Goal: Participate in discussion

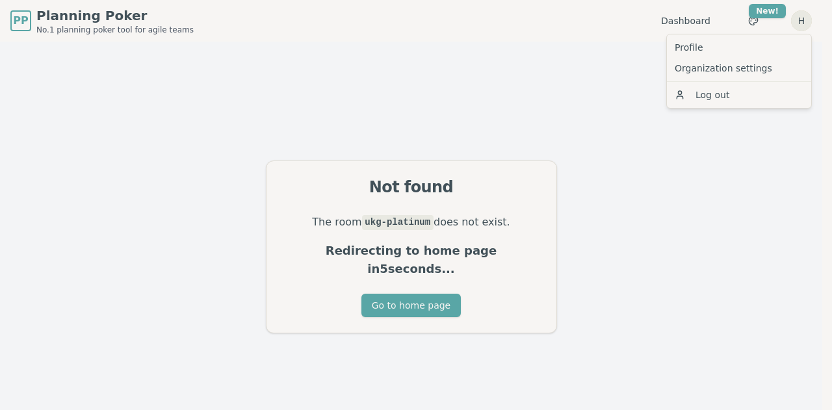
click at [802, 22] on html "PP Planning Poker No.1 planning poker tool for agile teams Dashboard Toggle the…" at bounding box center [416, 226] width 832 height 452
click at [714, 62] on link "Organization settings" at bounding box center [739, 68] width 139 height 21
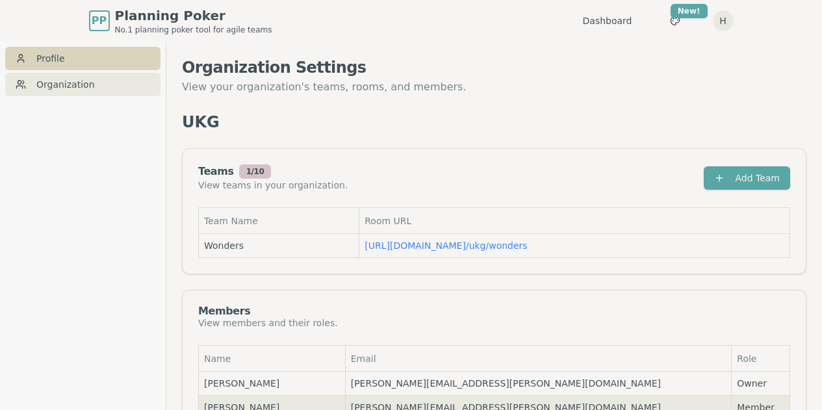
click at [36, 51] on link "Profile" at bounding box center [82, 58] width 155 height 23
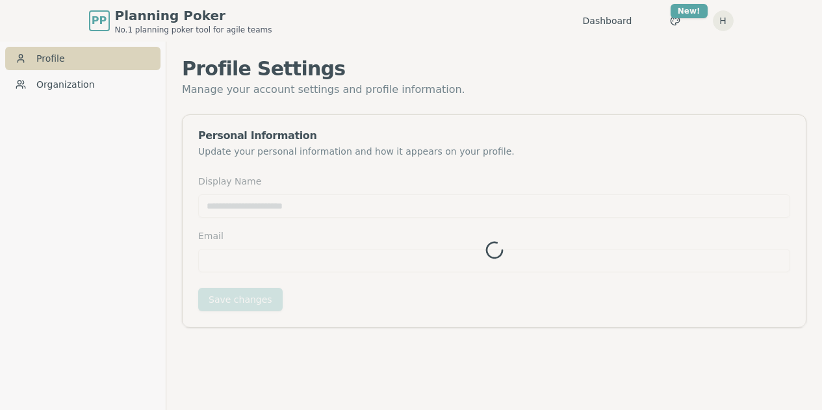
type input "*****"
type input "**********"
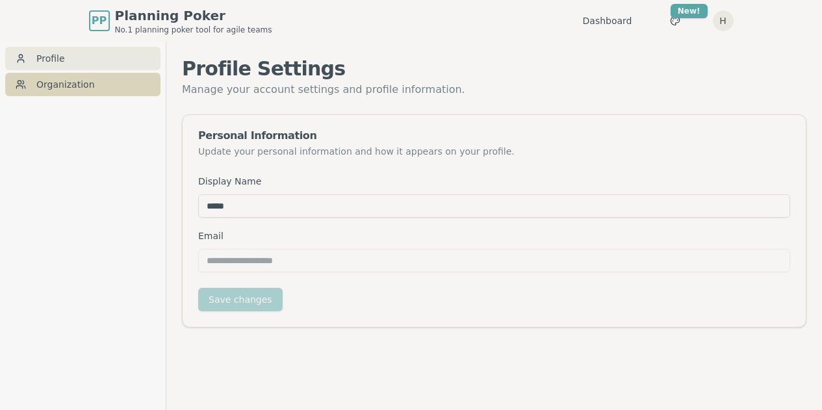
click at [47, 80] on link "Organization" at bounding box center [82, 84] width 155 height 23
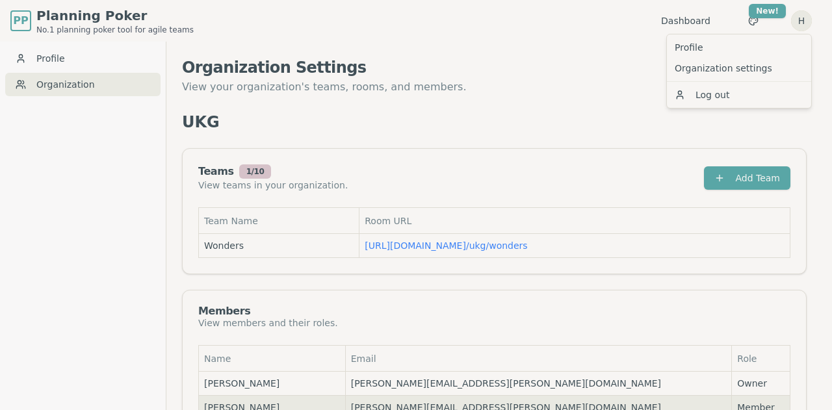
click at [802, 14] on html "PP Planning Poker No.1 planning poker tool for agile teams Dashboard Toggle the…" at bounding box center [416, 274] width 832 height 549
click at [608, 125] on html "PP Planning Poker No.1 planning poker tool for agile teams Dashboard Toggle the…" at bounding box center [416, 274] width 832 height 549
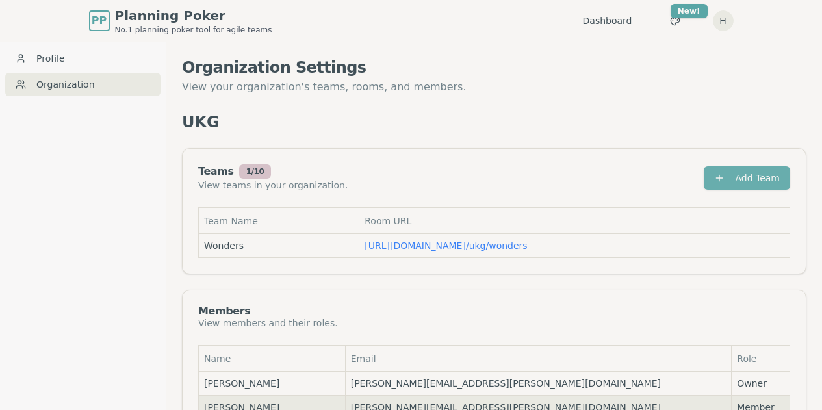
click at [747, 185] on button "Add Team" at bounding box center [747, 177] width 86 height 23
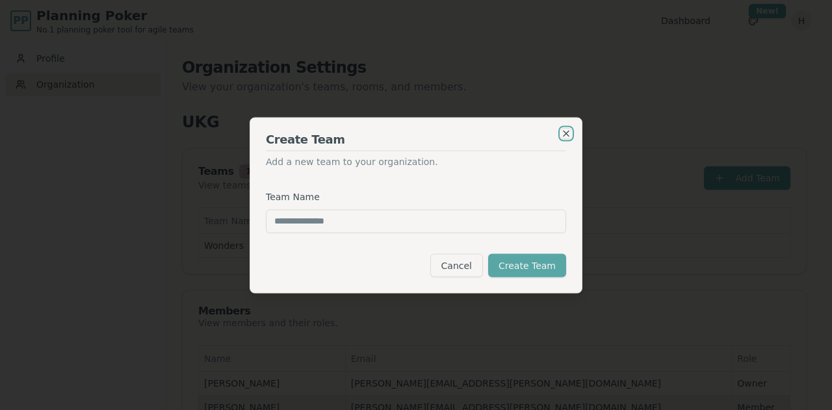
click at [569, 129] on icon "button" at bounding box center [566, 133] width 10 height 10
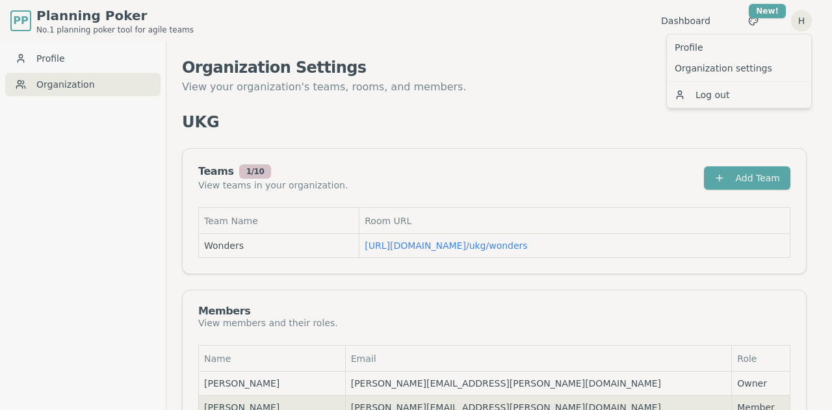
click at [806, 21] on html "PP Planning Poker No.1 planning poker tool for agile teams Dashboard Toggle the…" at bounding box center [416, 274] width 832 height 549
click at [712, 54] on link "Profile" at bounding box center [739, 47] width 139 height 21
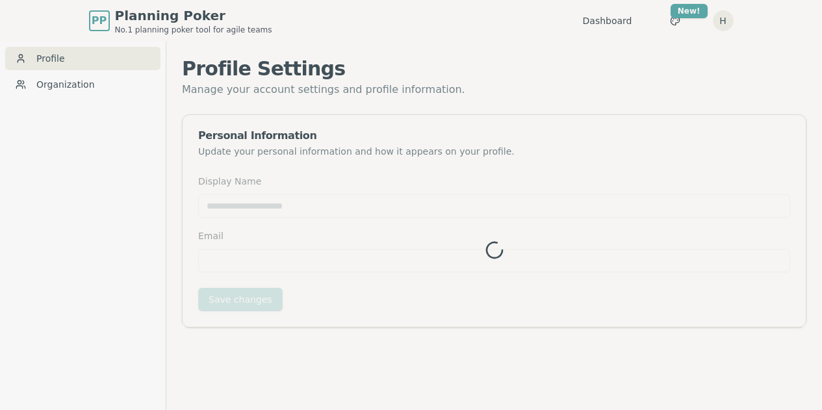
type input "*****"
type input "**********"
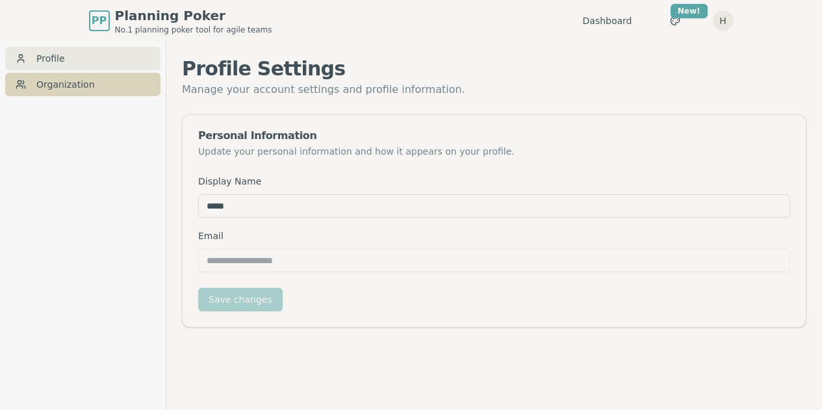
click at [92, 86] on link "Organization" at bounding box center [82, 84] width 155 height 23
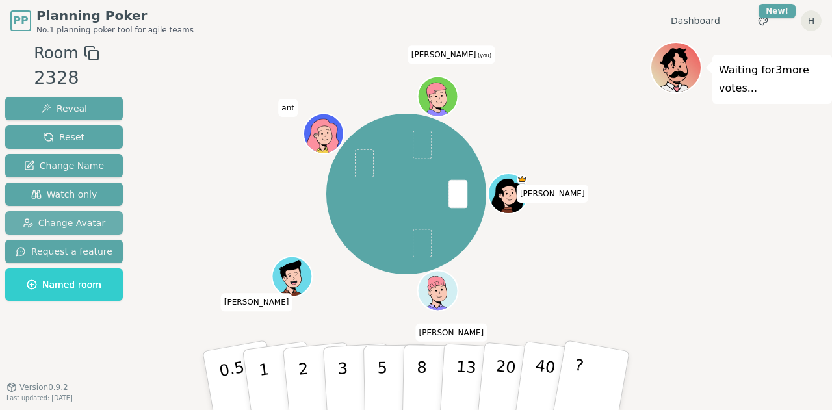
click at [59, 221] on span "Change Avatar" at bounding box center [64, 222] width 83 height 13
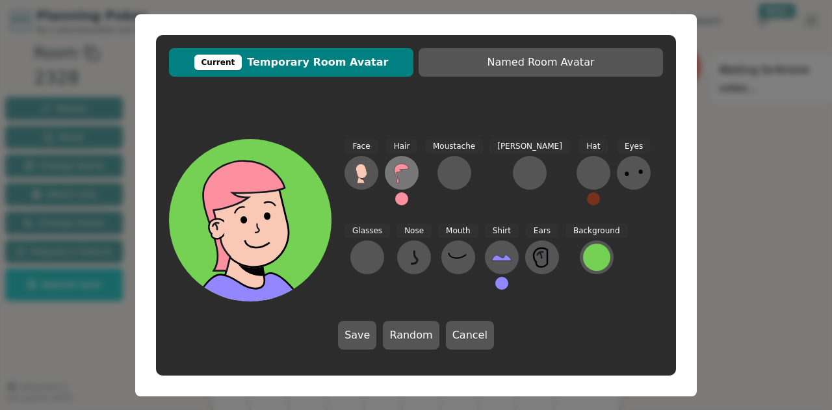
click at [402, 177] on icon at bounding box center [401, 173] width 21 height 21
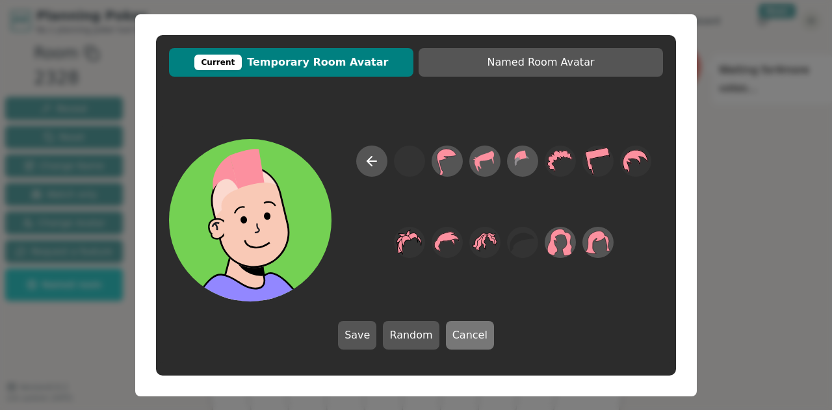
drag, startPoint x: 461, startPoint y: 317, endPoint x: 465, endPoint y: 330, distance: 14.4
click at [465, 330] on div "Save Random Cancel" at bounding box center [416, 244] width 520 height 237
click at [465, 330] on button "Cancel" at bounding box center [470, 335] width 48 height 29
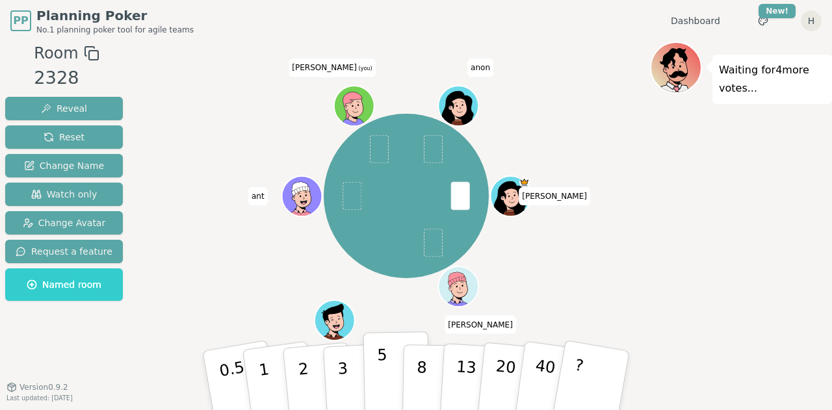
click at [380, 367] on p "5" at bounding box center [382, 381] width 11 height 70
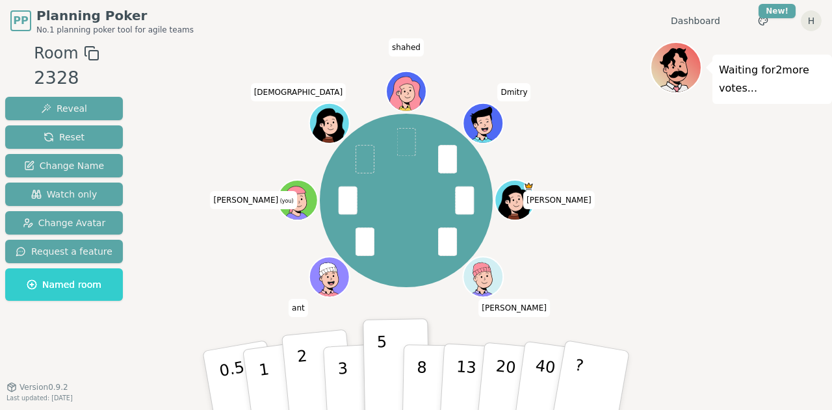
click at [299, 373] on p "2" at bounding box center [304, 382] width 17 height 71
click at [335, 374] on button "3" at bounding box center [357, 380] width 71 height 101
click at [312, 368] on button "2" at bounding box center [318, 381] width 74 height 103
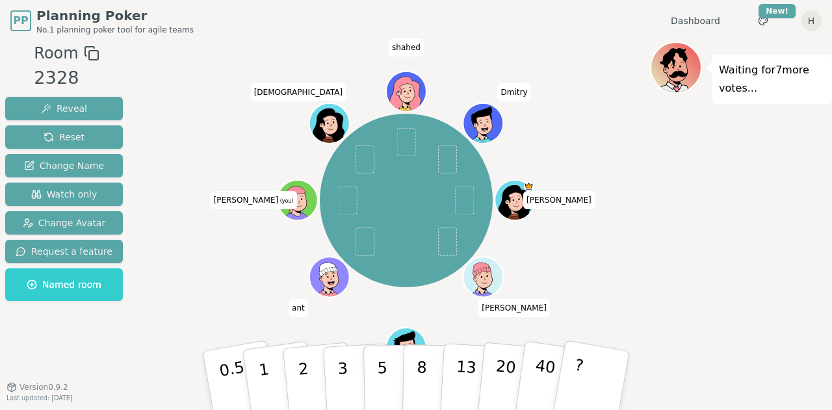
click at [408, 223] on div "[PERSON_NAME] [PERSON_NAME] ant [PERSON_NAME] (you) [PERSON_NAME]" at bounding box center [407, 201] width 174 height 174
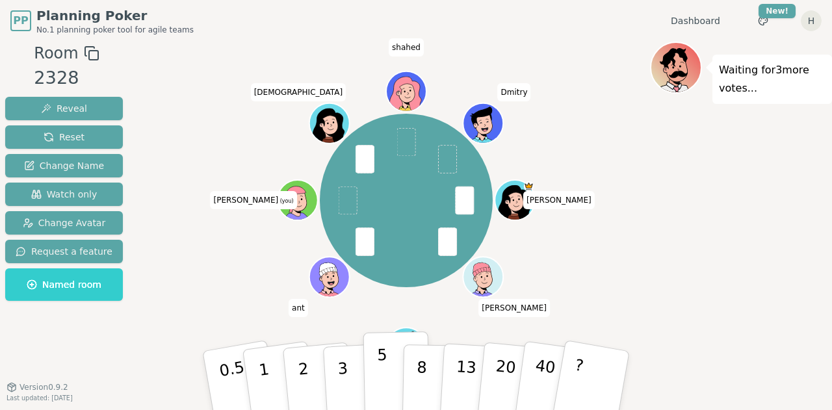
click at [390, 383] on button "5" at bounding box center [396, 381] width 67 height 99
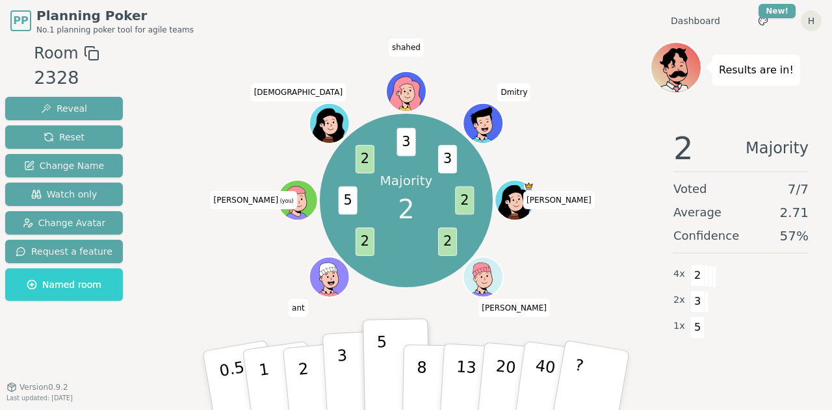
click at [353, 383] on button "3" at bounding box center [357, 380] width 71 height 101
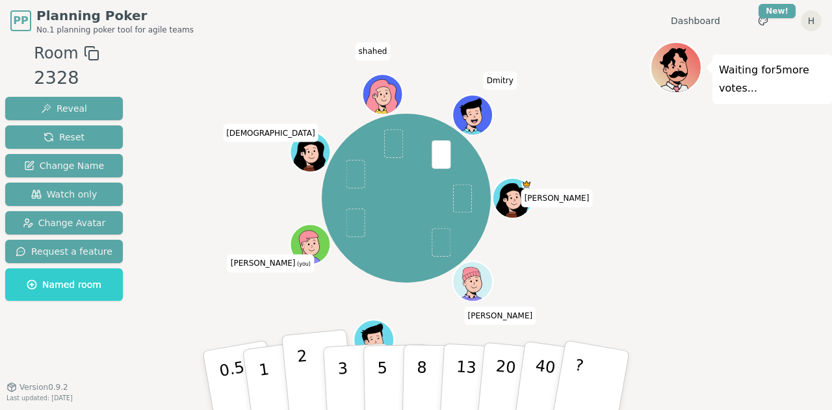
click at [309, 369] on button "2" at bounding box center [318, 381] width 74 height 103
click at [271, 376] on button "1" at bounding box center [279, 380] width 77 height 105
click at [296, 369] on button "2" at bounding box center [318, 381] width 74 height 103
click at [281, 368] on button "1" at bounding box center [279, 380] width 77 height 105
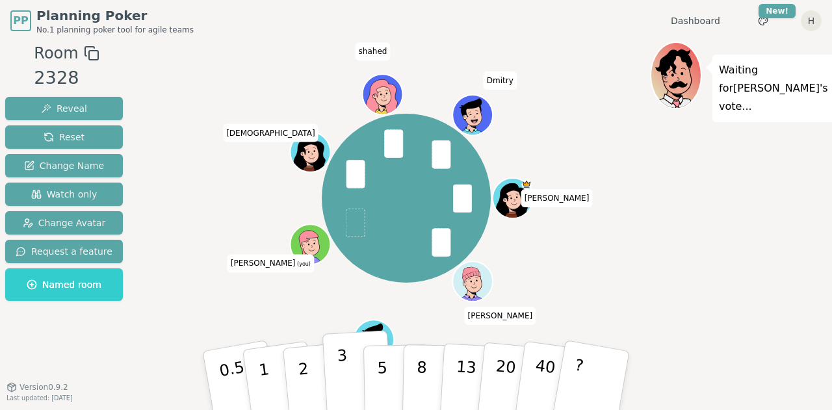
click at [346, 380] on p "3" at bounding box center [344, 381] width 14 height 71
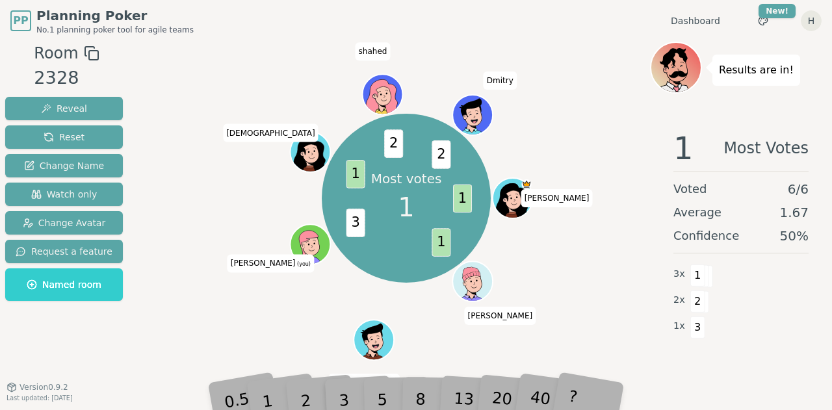
click at [309, 395] on div "2" at bounding box center [318, 380] width 43 height 49
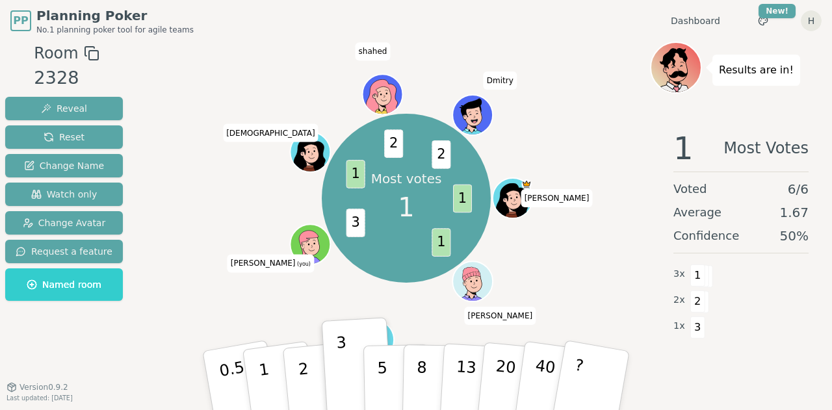
click at [309, 395] on p "2" at bounding box center [306, 394] width 17 height 71
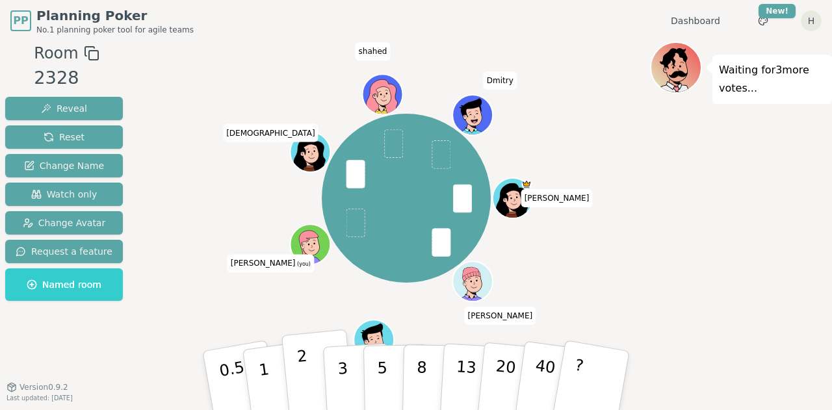
click at [307, 365] on button "2" at bounding box center [318, 381] width 74 height 103
click at [291, 363] on button "2" at bounding box center [318, 381] width 74 height 103
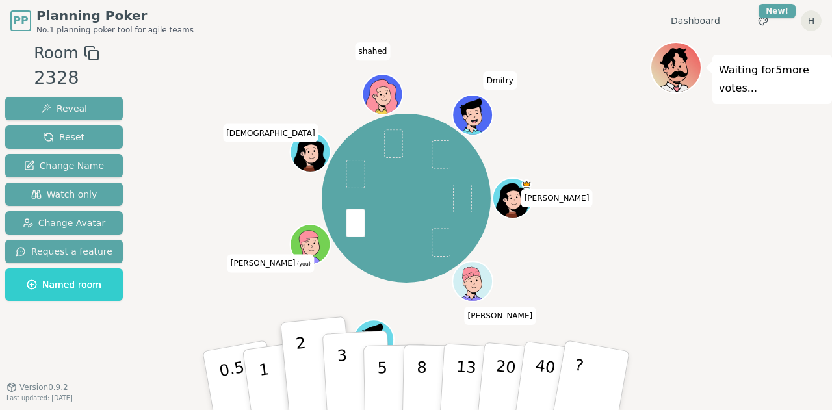
click at [334, 363] on button "3" at bounding box center [357, 380] width 71 height 101
click at [315, 365] on button "2" at bounding box center [318, 381] width 74 height 103
click at [341, 363] on p "3" at bounding box center [344, 381] width 14 height 71
click at [319, 368] on button "2" at bounding box center [318, 381] width 74 height 103
click at [343, 364] on p "3" at bounding box center [344, 381] width 14 height 71
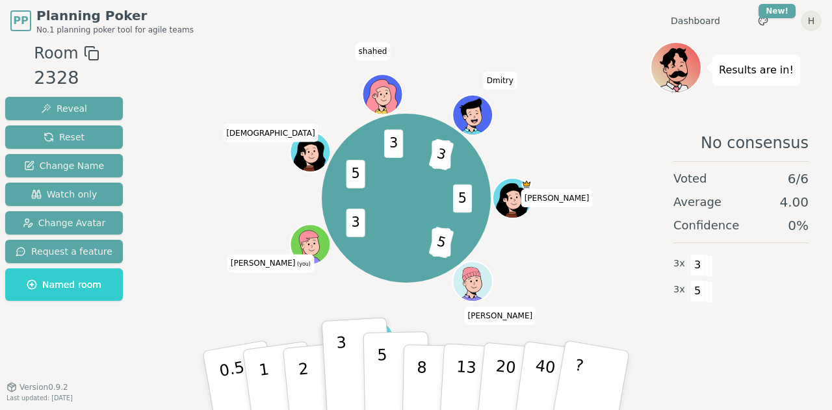
click at [384, 357] on p "5" at bounding box center [382, 381] width 11 height 70
